Goal: Find specific page/section: Find specific page/section

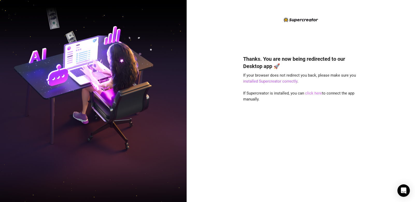
click at [317, 91] on link "click here" at bounding box center [313, 93] width 17 height 5
click at [314, 93] on link "click here" at bounding box center [313, 93] width 17 height 5
click at [365, 39] on div "Thanks. You are now being redirected to our Desktop app 🚀 If your browser does …" at bounding box center [301, 101] width 228 height 202
click at [311, 94] on link "click here" at bounding box center [313, 93] width 17 height 5
click at [312, 94] on link "click here" at bounding box center [313, 93] width 17 height 5
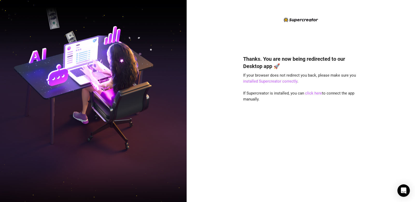
click at [224, 108] on div "Thanks. You are now being redirected to our Desktop app 🚀 If your browser does …" at bounding box center [301, 101] width 228 height 202
click at [210, 121] on div "Thanks. You are now being redirected to our Desktop app 🚀 If your browser does …" at bounding box center [301, 101] width 228 height 202
